Goal: Communication & Community: Connect with others

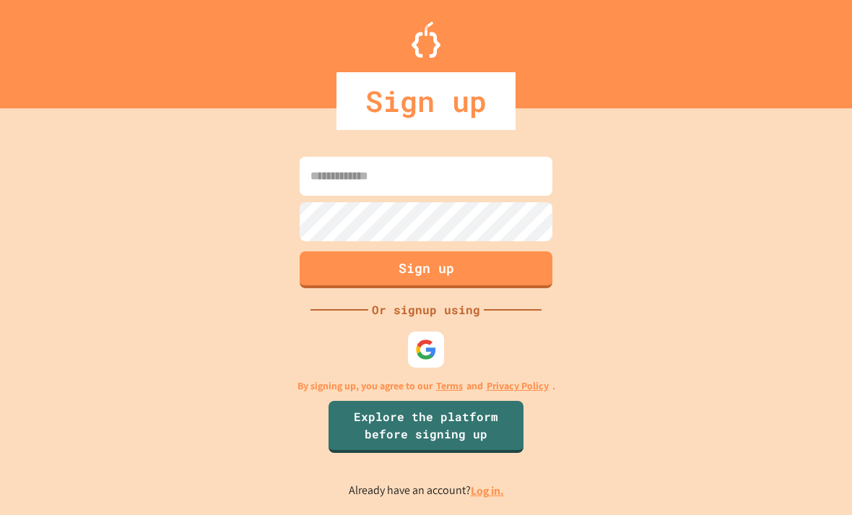
click at [421, 360] on img at bounding box center [426, 350] width 22 height 22
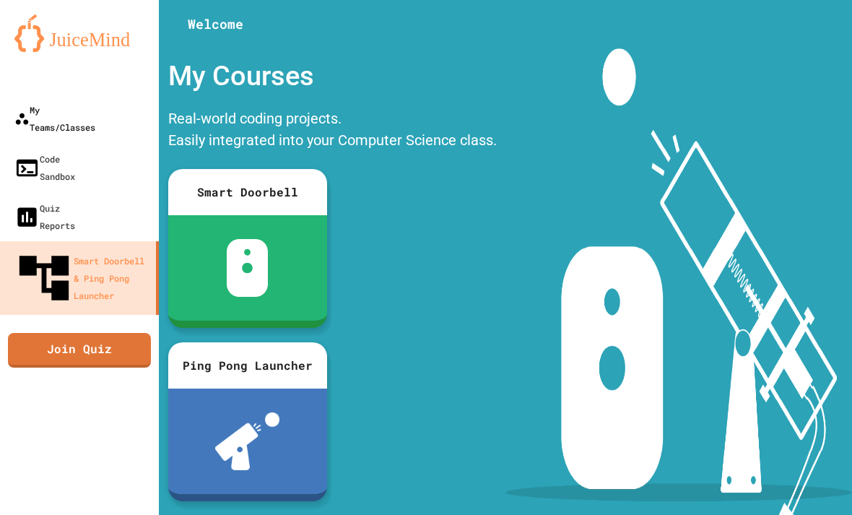
click at [32, 102] on div "My Teams/Classes" at bounding box center [54, 118] width 81 height 35
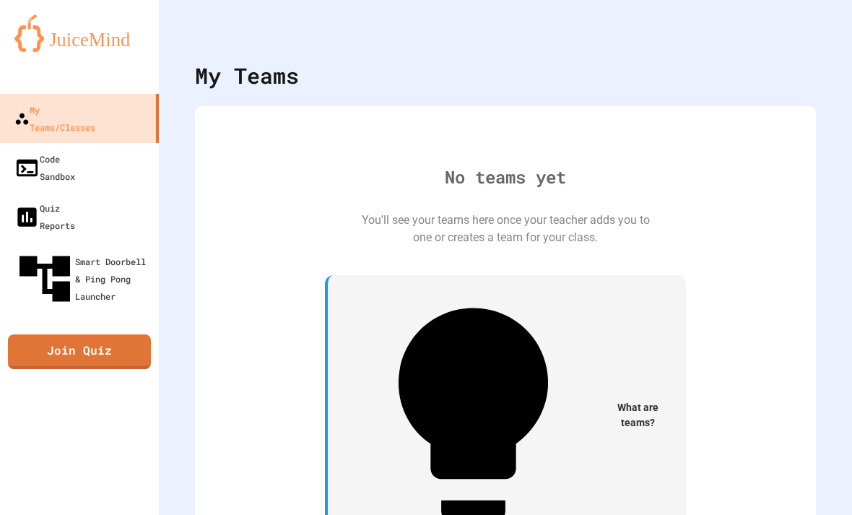
click at [56, 334] on link "Join Quiz" at bounding box center [79, 351] width 143 height 35
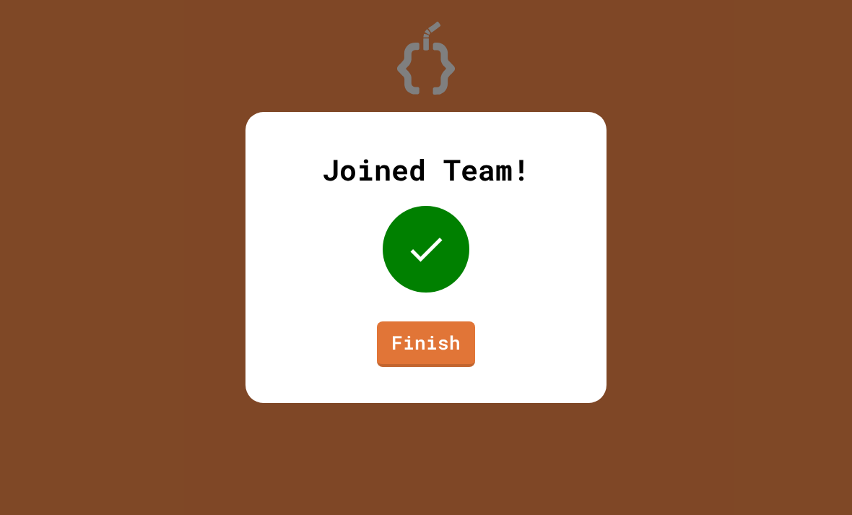
click at [452, 351] on link "Finish" at bounding box center [426, 343] width 98 height 45
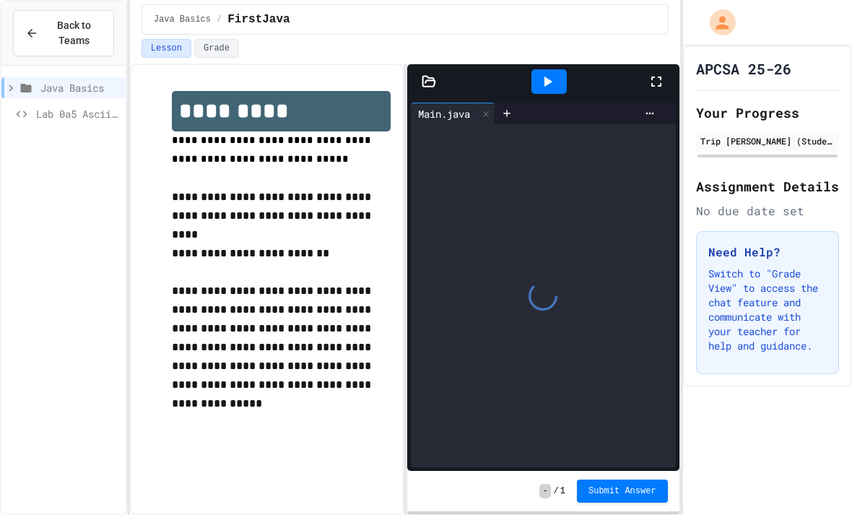
click at [33, 26] on div "Back to Teams" at bounding box center [63, 33] width 77 height 30
